Goal: Task Accomplishment & Management: Manage account settings

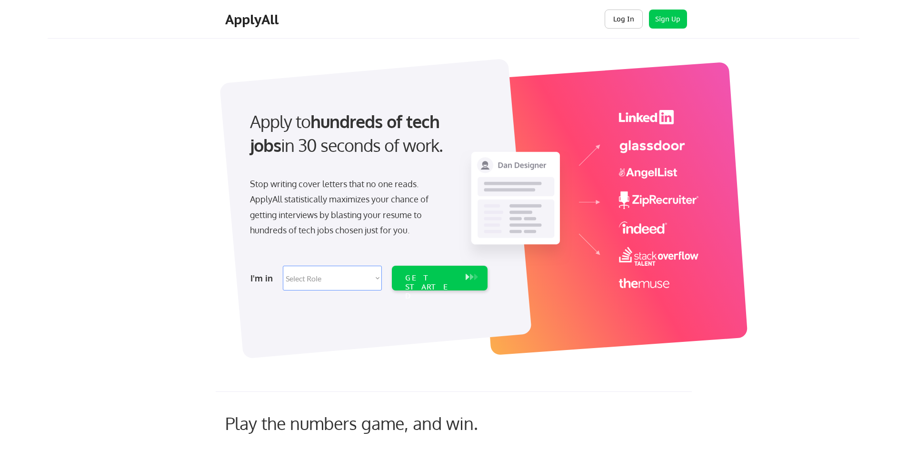
click at [639, 18] on button "Log In" at bounding box center [624, 19] width 38 height 19
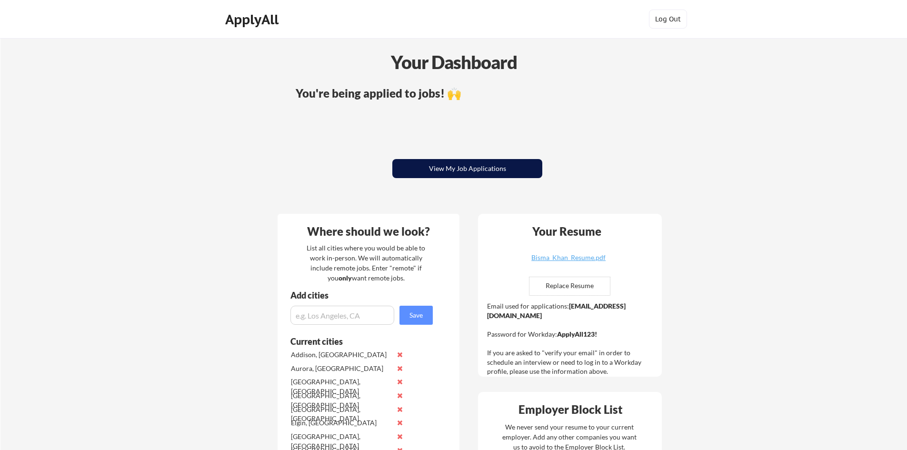
click at [456, 178] on button "View My Job Applications" at bounding box center [467, 168] width 150 height 19
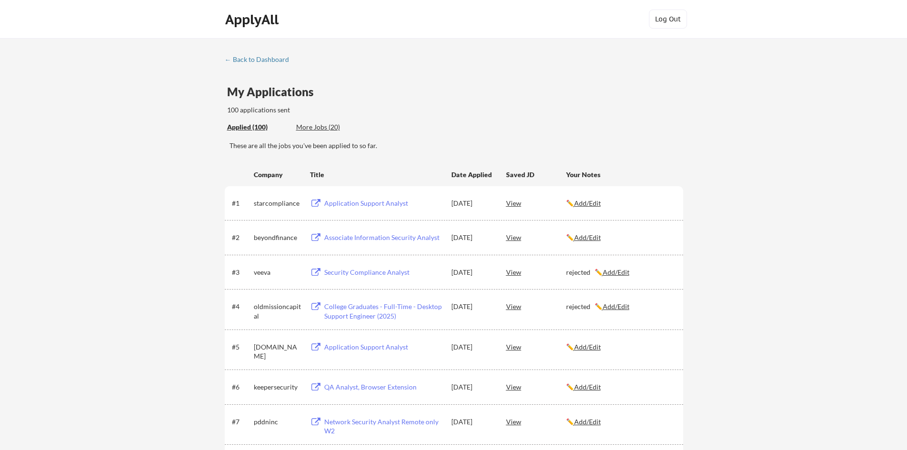
scroll to position [1068, 0]
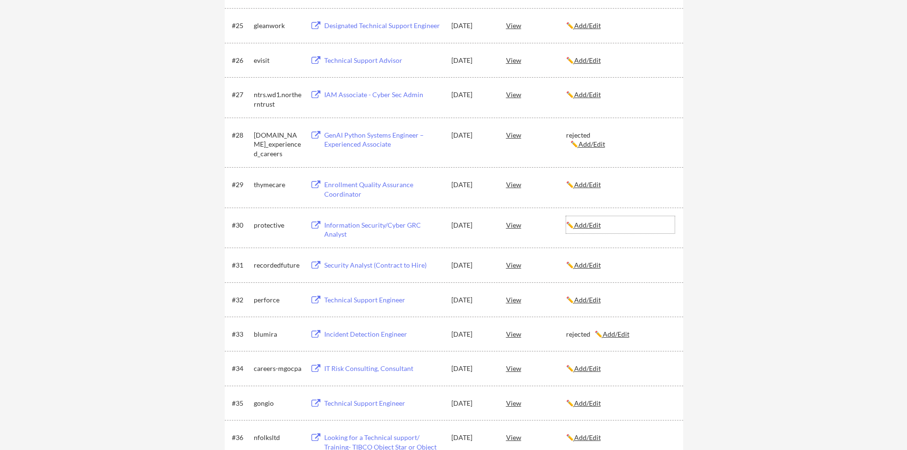
click at [589, 224] on u "Add/Edit" at bounding box center [587, 225] width 27 height 8
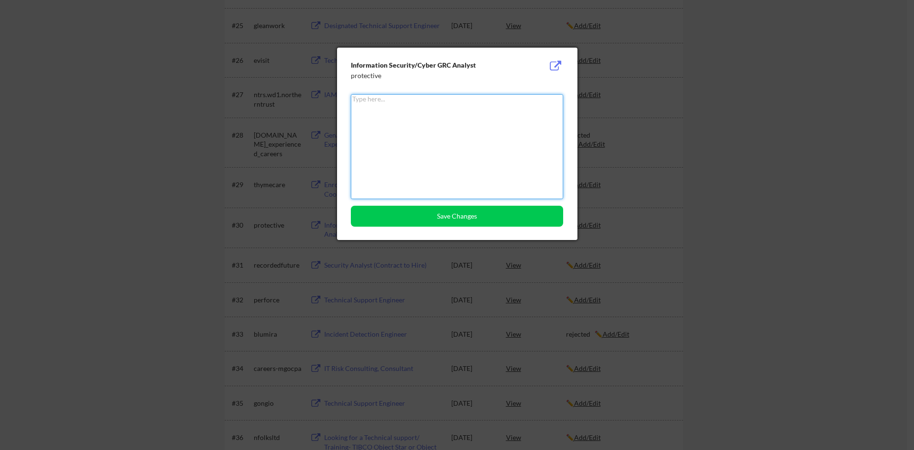
click at [455, 167] on textarea at bounding box center [457, 146] width 212 height 105
type textarea "rejected"
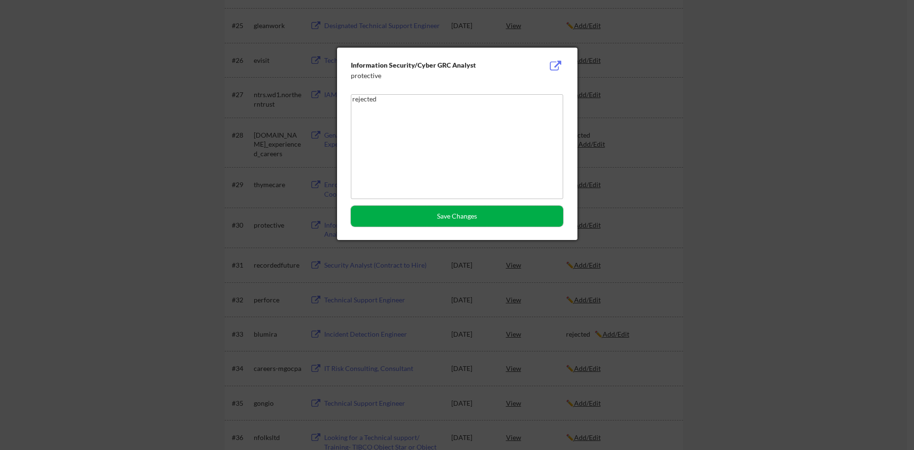
click at [437, 224] on button "Save Changes" at bounding box center [457, 216] width 212 height 21
